Goal: Information Seeking & Learning: Compare options

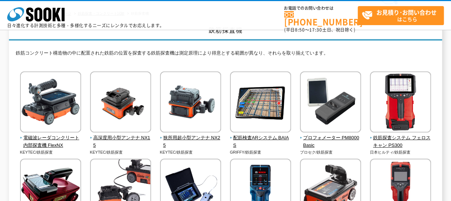
scroll to position [72, 0]
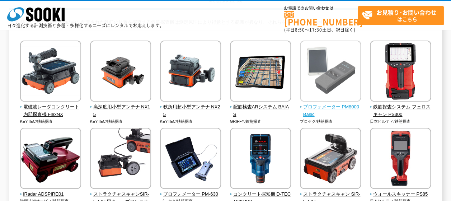
click at [339, 107] on span "プロフォメーター PM8000Basic" at bounding box center [330, 110] width 61 height 15
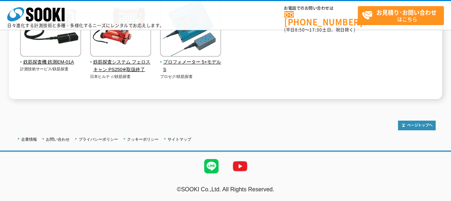
scroll to position [401, 0]
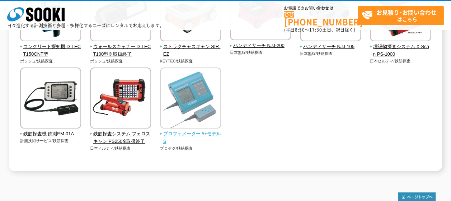
click at [179, 111] on img at bounding box center [190, 98] width 61 height 63
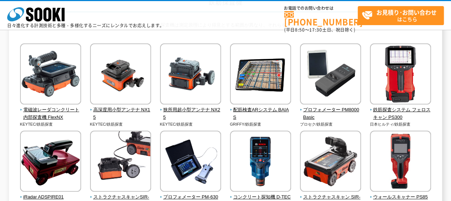
scroll to position [108, 0]
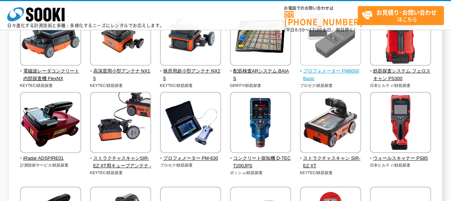
click at [316, 56] on img at bounding box center [330, 36] width 61 height 63
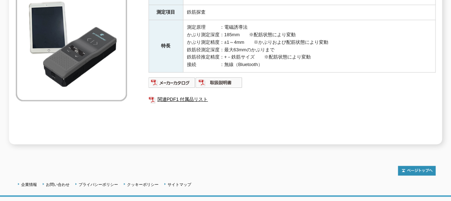
scroll to position [72, 0]
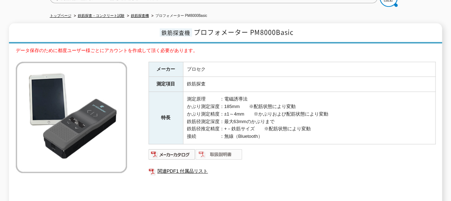
click at [227, 150] on img at bounding box center [218, 153] width 47 height 11
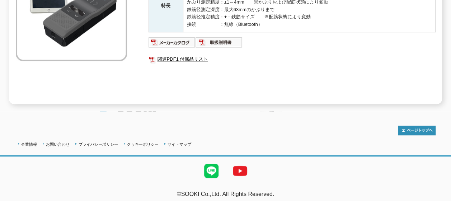
scroll to position [148, 0]
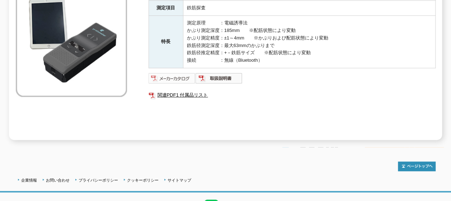
click at [173, 77] on img at bounding box center [171, 77] width 47 height 11
click at [164, 122] on div "メーカー プロセク 測定項目 鉄筋探査 特長 測定原理　　　：電磁誘導法 かぶり測定深度：185mm　　※配筋状態により変動 かぶり測定精度：±1～4mm　　…" at bounding box center [291, 63] width 287 height 154
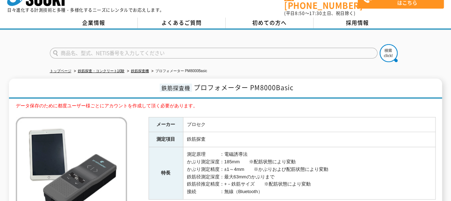
scroll to position [0, 0]
